Goal: Check status: Check status

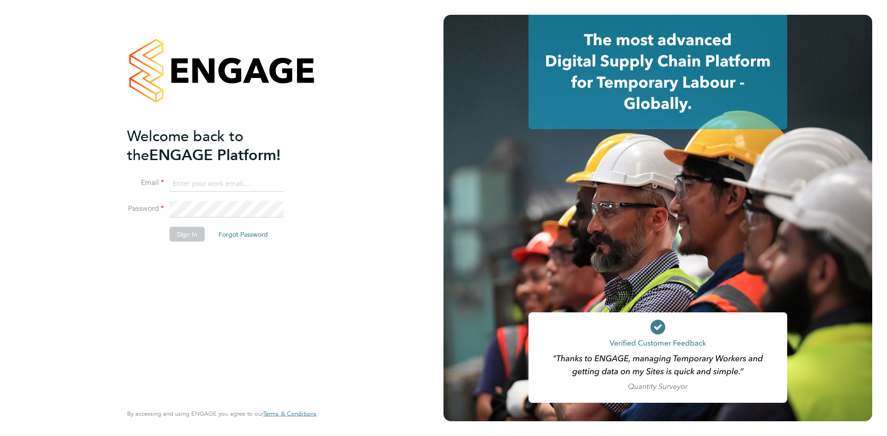
type input "[PERSON_NAME][EMAIL_ADDRESS][PERSON_NAME][DOMAIN_NAME]"
click at [182, 234] on button "Sign In" at bounding box center [187, 234] width 35 height 15
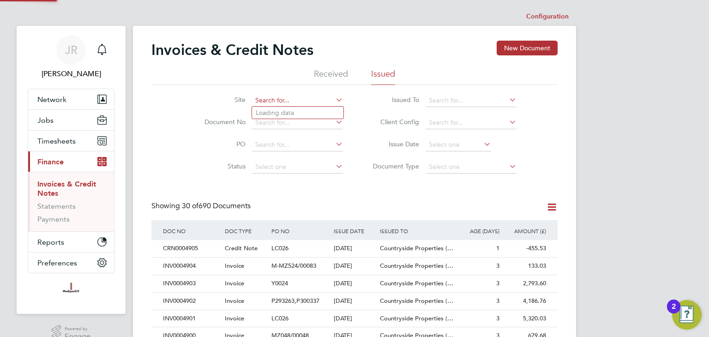
click at [289, 98] on input at bounding box center [297, 100] width 91 height 13
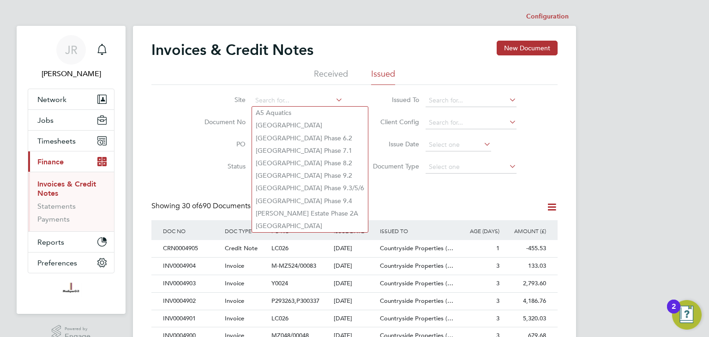
click at [358, 121] on li "Client Config" at bounding box center [442, 123] width 174 height 22
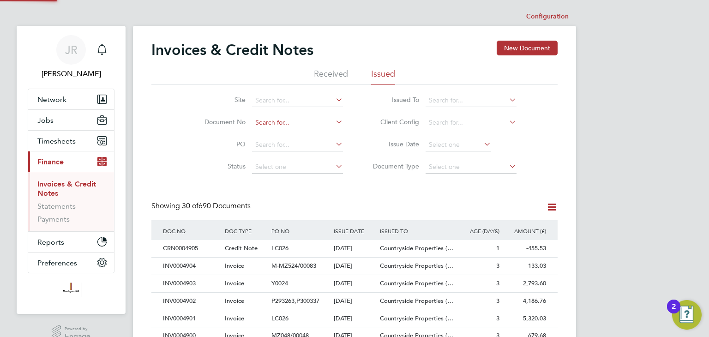
click at [296, 119] on input at bounding box center [297, 122] width 91 height 13
click at [293, 133] on b "INV0004876" at bounding box center [274, 135] width 37 height 8
type input "INV0004876"
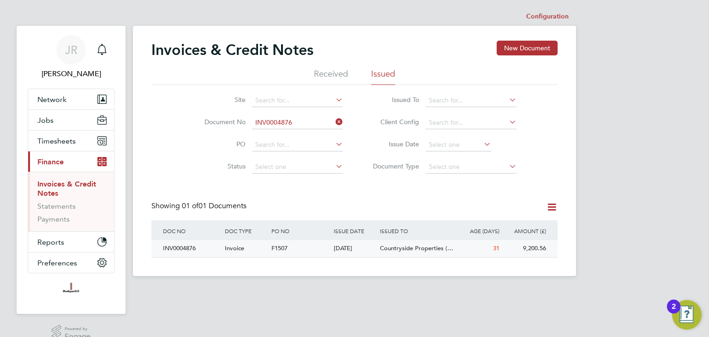
click at [255, 250] on div "Invoice" at bounding box center [246, 248] width 47 height 17
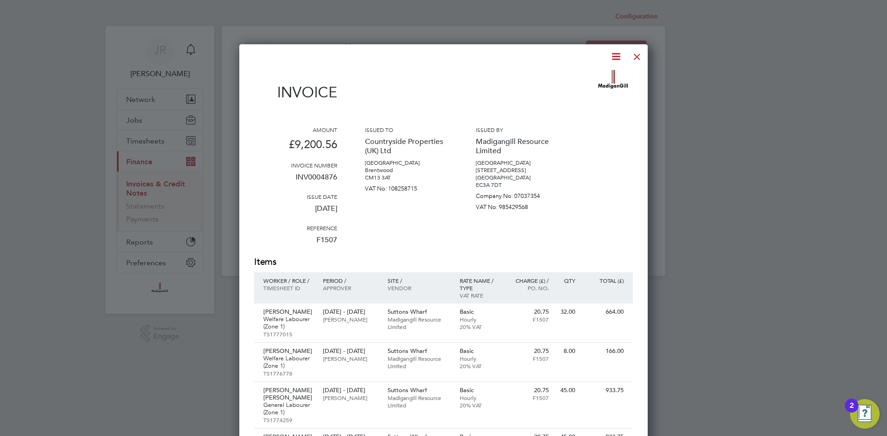
click at [635, 51] on div at bounding box center [637, 54] width 17 height 17
click at [636, 55] on div at bounding box center [637, 54] width 17 height 17
